Goal: Task Accomplishment & Management: Manage account settings

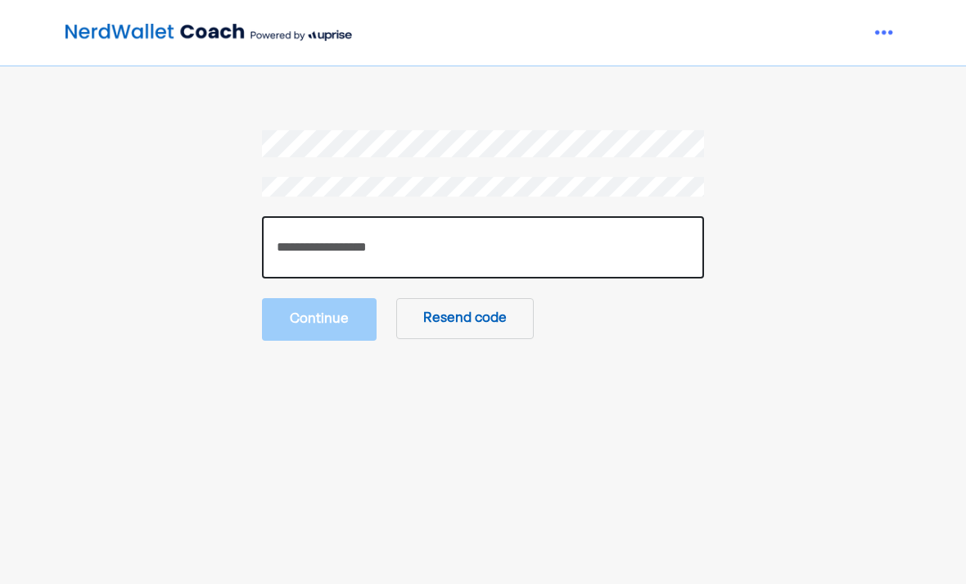
click at [444, 245] on input "number" at bounding box center [483, 247] width 442 height 62
type input "******"
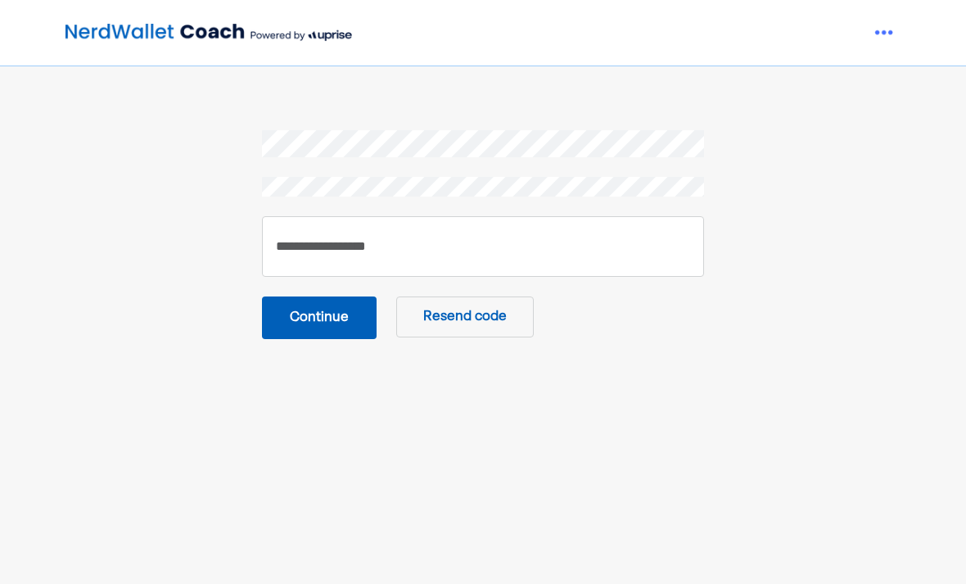
click at [320, 298] on button "Continue" at bounding box center [319, 317] width 115 height 43
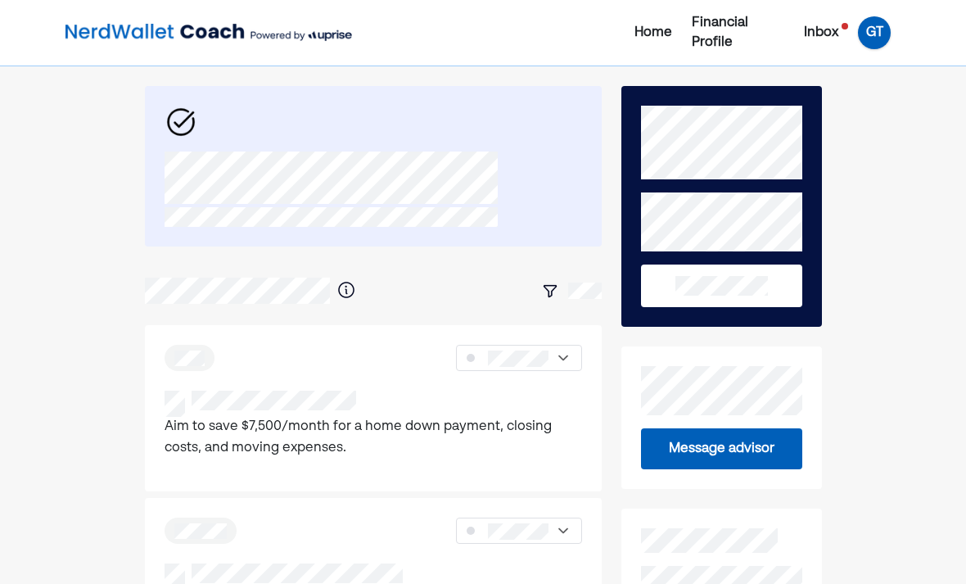
click at [883, 38] on div "GT" at bounding box center [874, 32] width 33 height 33
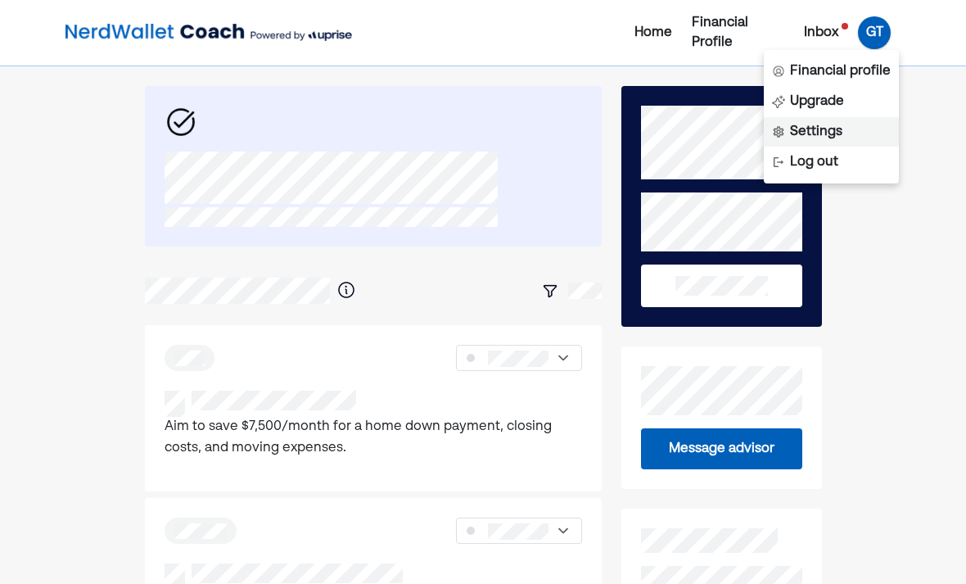
click at [823, 141] on div "Settings" at bounding box center [816, 132] width 52 height 20
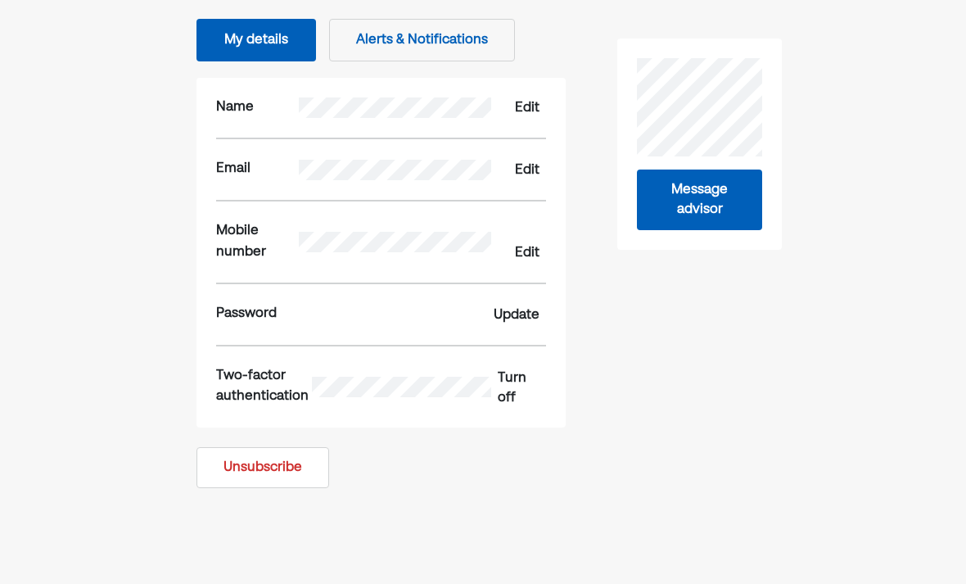
scroll to position [163, 0]
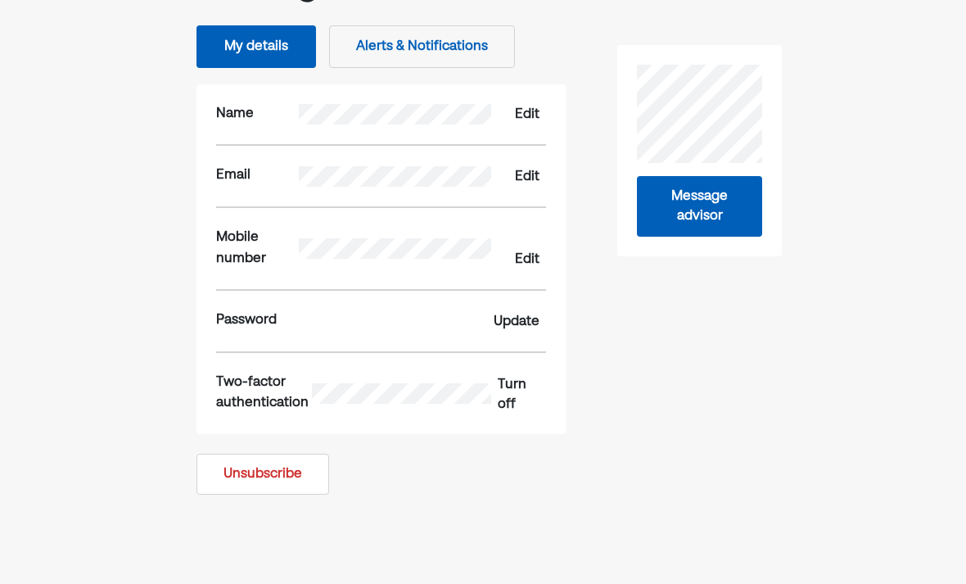
click at [270, 469] on button "Unsubscribe" at bounding box center [262, 473] width 133 height 41
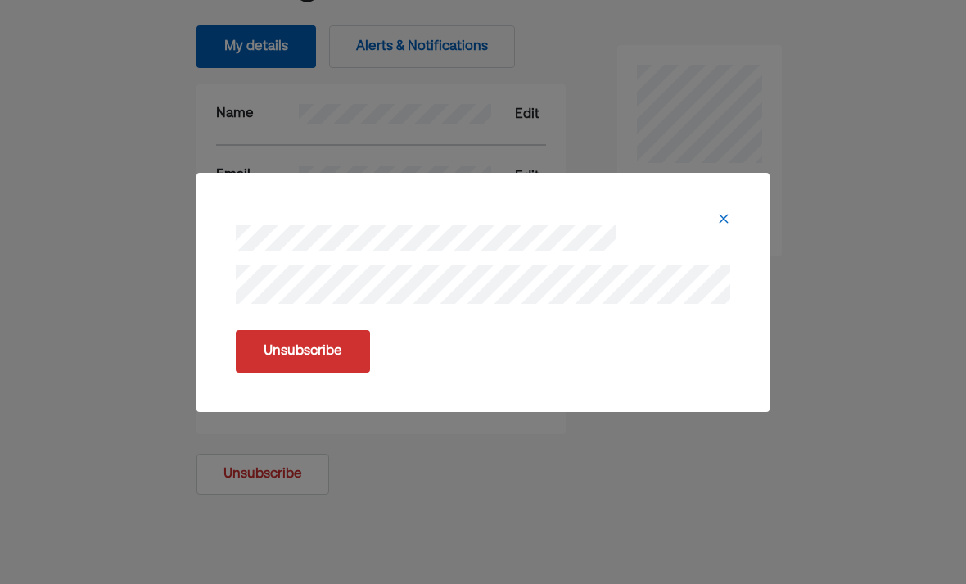
click at [330, 372] on button "Unsubscribe" at bounding box center [303, 351] width 134 height 43
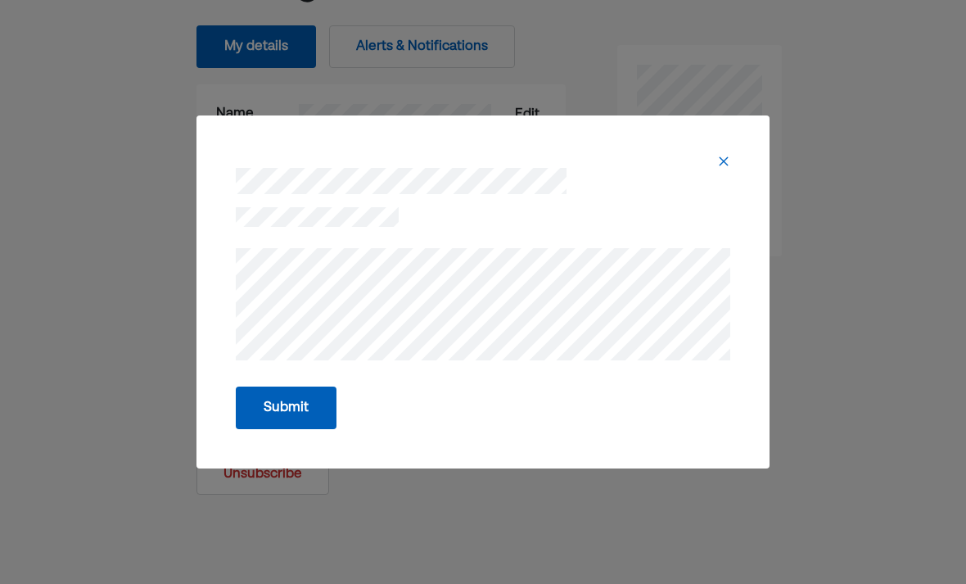
click at [309, 429] on button "Submit" at bounding box center [286, 407] width 101 height 43
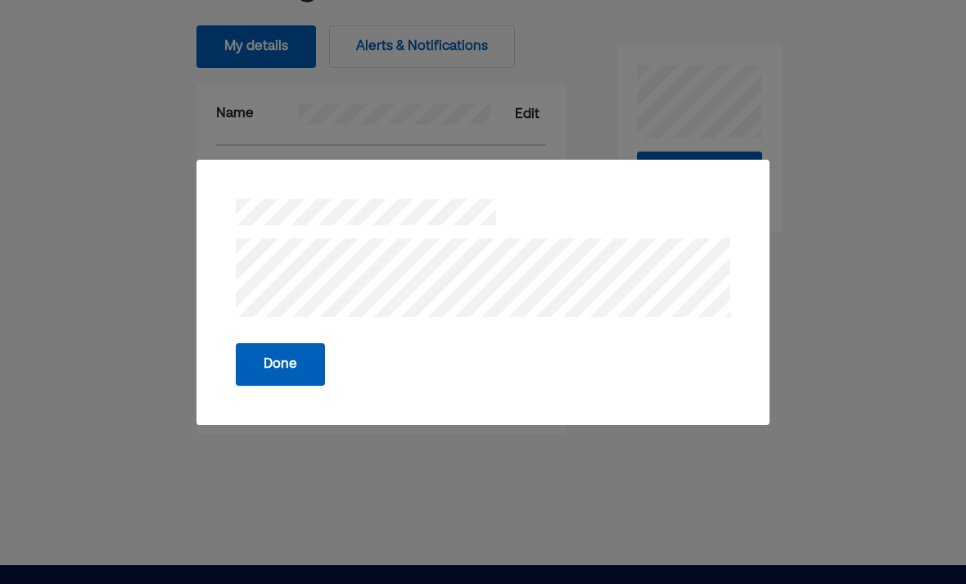
click at [296, 385] on button "Done" at bounding box center [280, 364] width 89 height 43
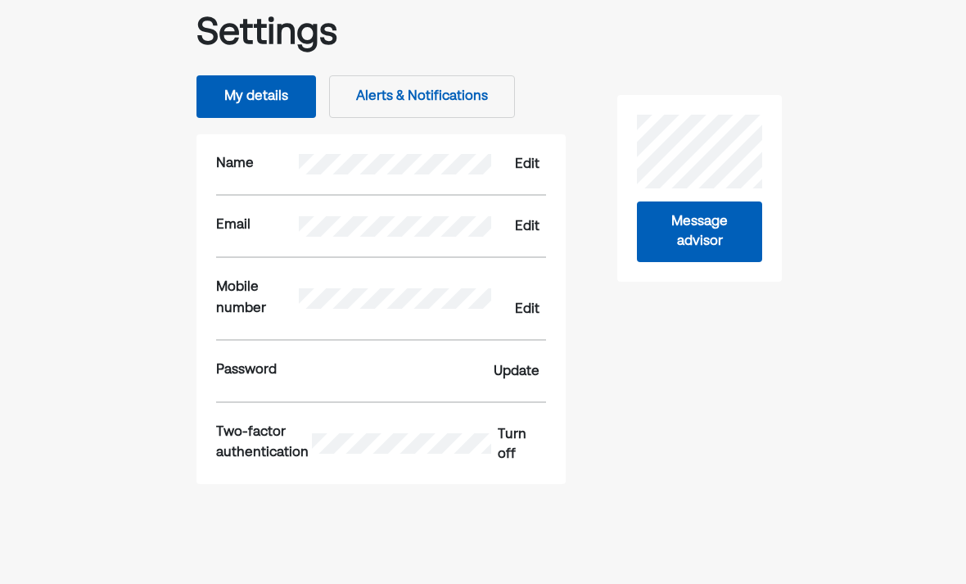
scroll to position [0, 0]
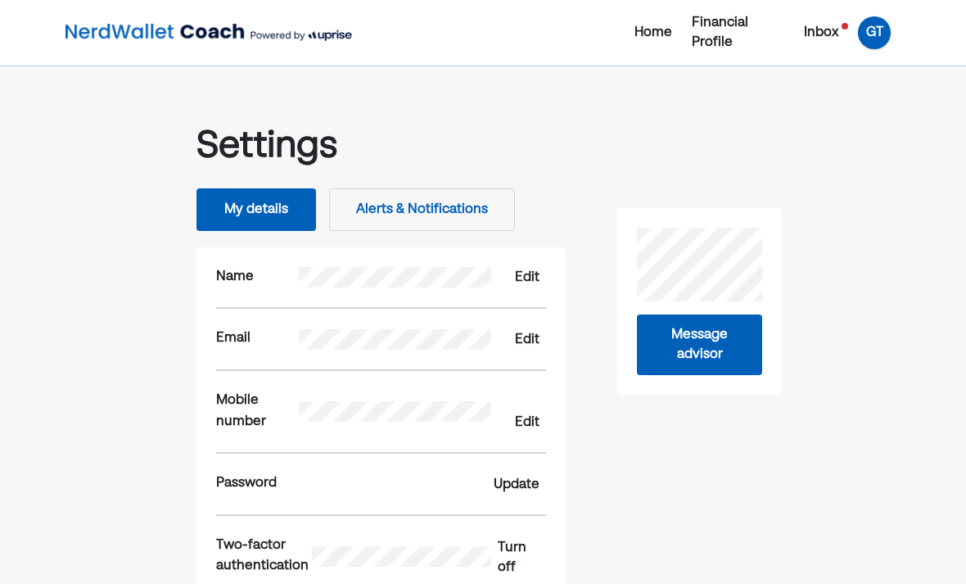
click at [879, 27] on div "GT" at bounding box center [874, 32] width 33 height 33
click at [814, 133] on div "Log out" at bounding box center [814, 132] width 48 height 20
